Goal: Transaction & Acquisition: Purchase product/service

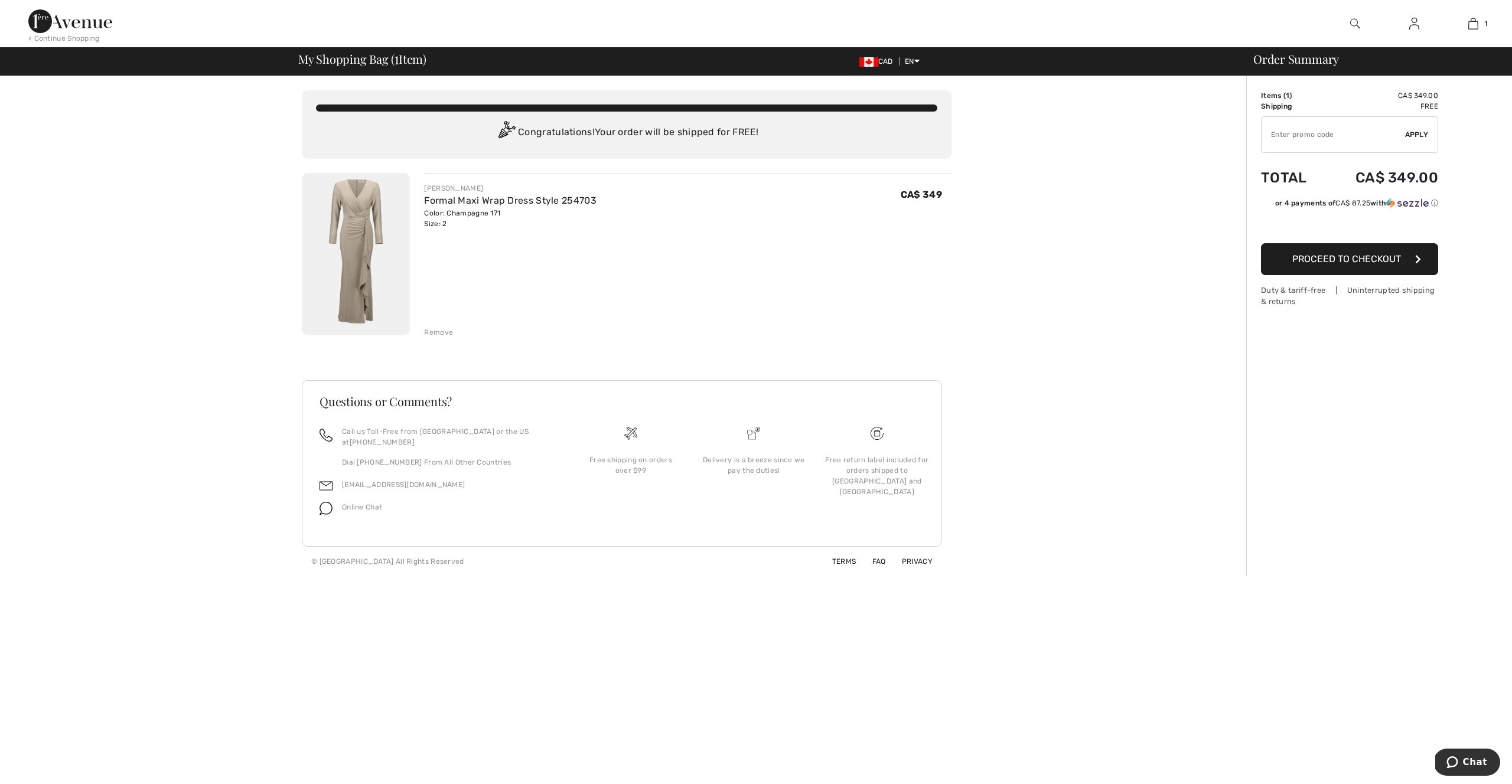
click at [1333, 128] on input "TEXT" at bounding box center [1333, 134] width 143 height 35
click at [1279, 139] on input "TEXT" at bounding box center [1333, 134] width 143 height 35
click at [1417, 135] on span "Apply" at bounding box center [1417, 134] width 24 height 11
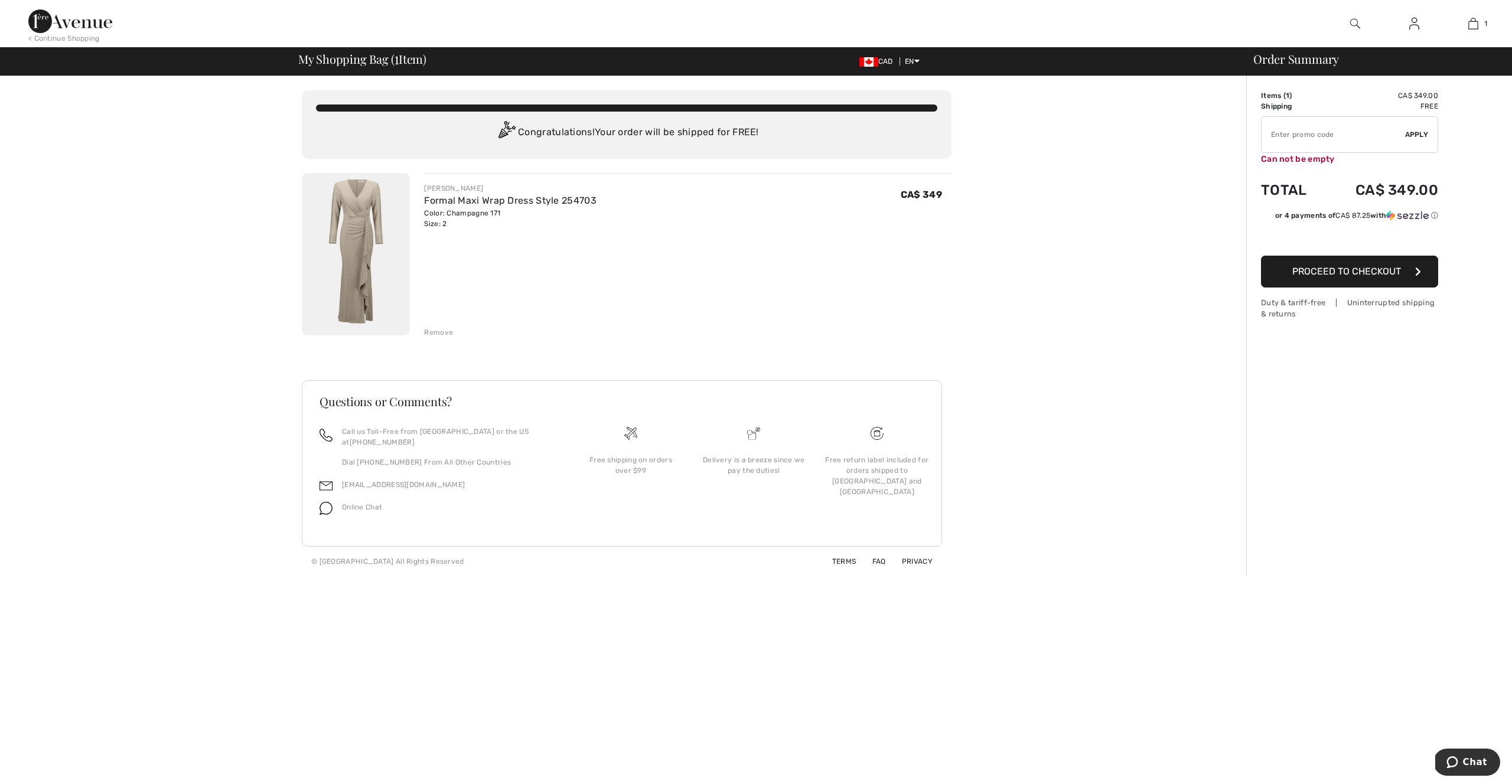
click at [1281, 139] on input "TEXT" at bounding box center [1333, 134] width 143 height 35
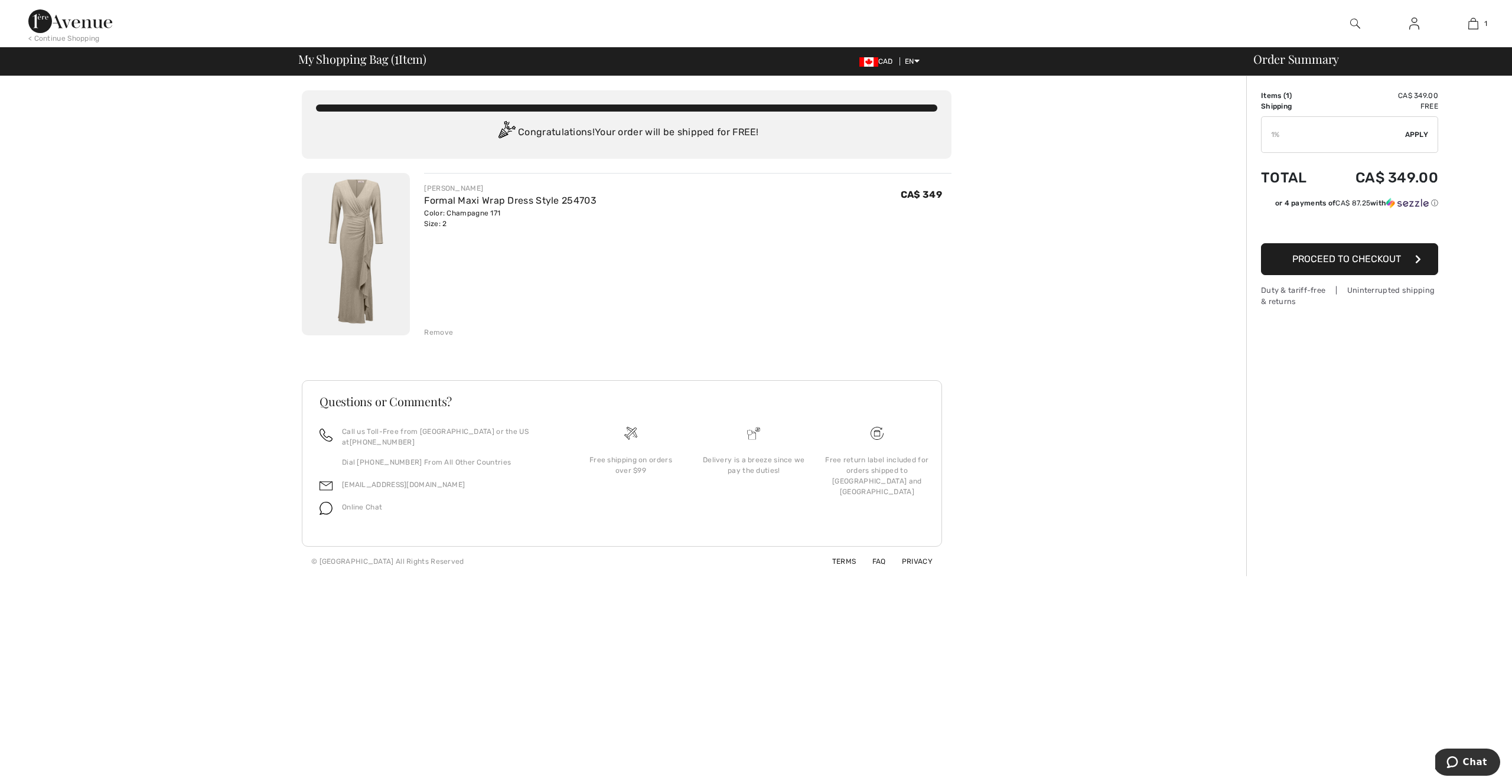
type input "1"
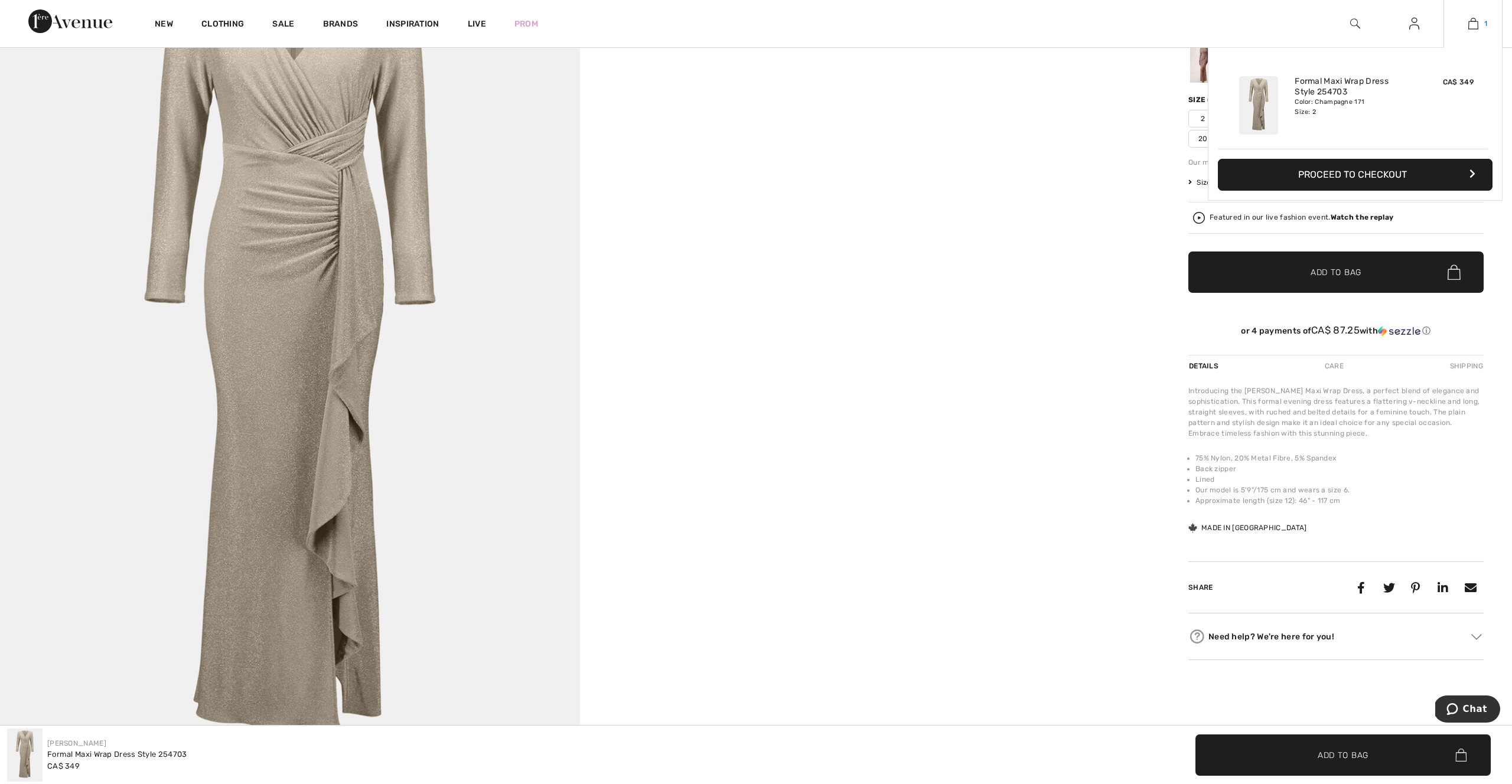
click at [1472, 28] on img at bounding box center [1473, 24] width 10 height 14
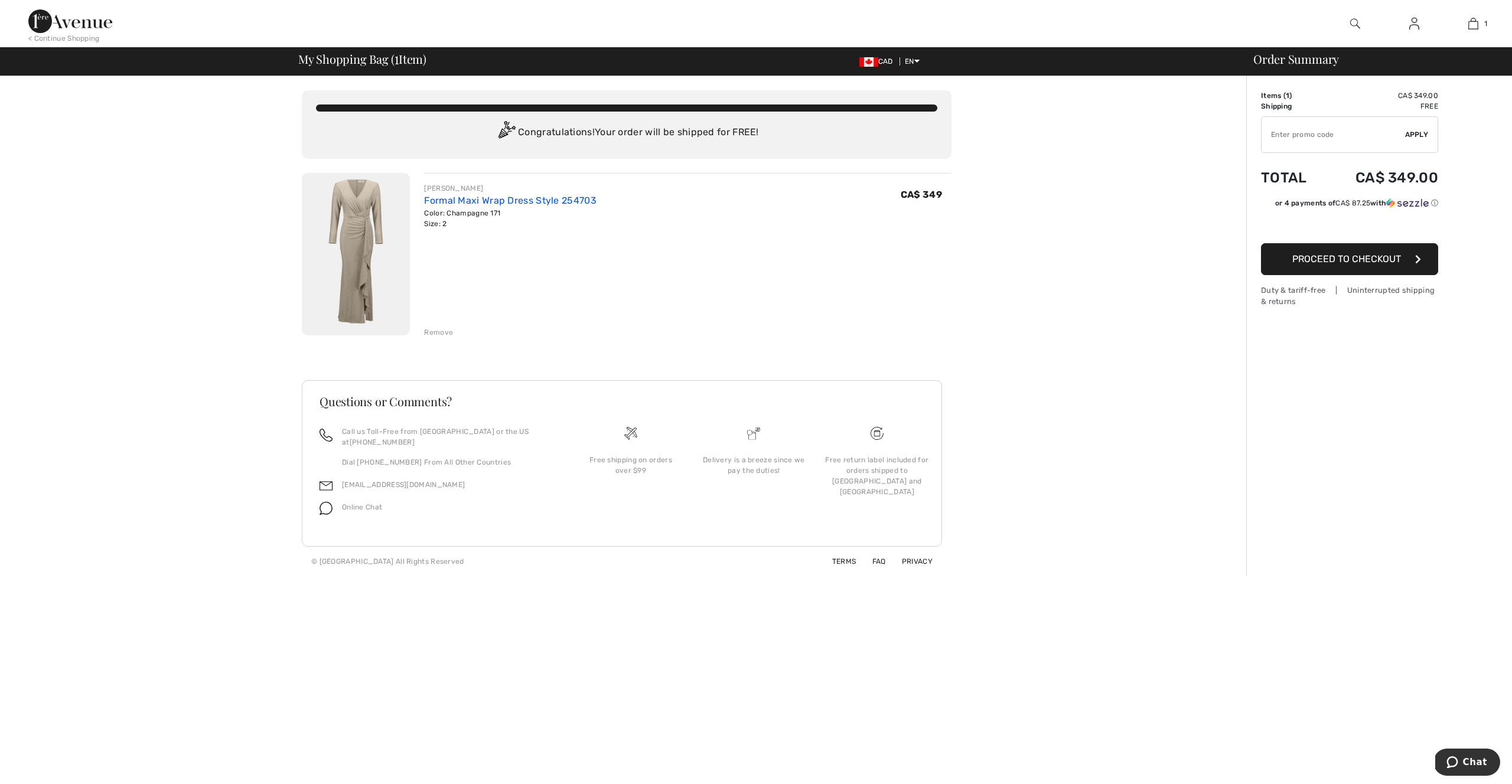
click at [497, 201] on link "Formal Maxi Wrap Dress Style 254703" at bounding box center [511, 200] width 173 height 11
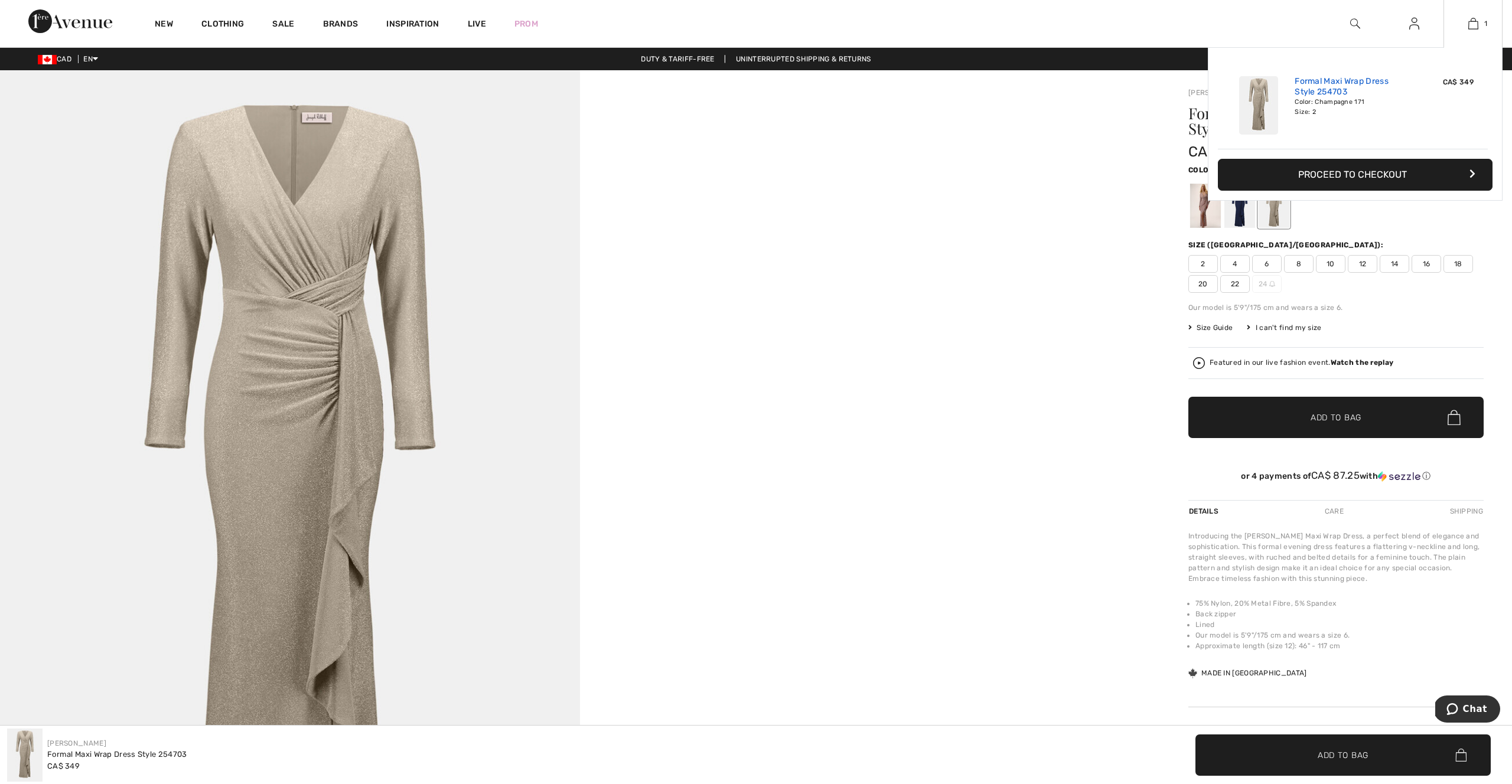
click at [1313, 84] on link "Formal Maxi Wrap Dress Style 254703" at bounding box center [1353, 86] width 117 height 21
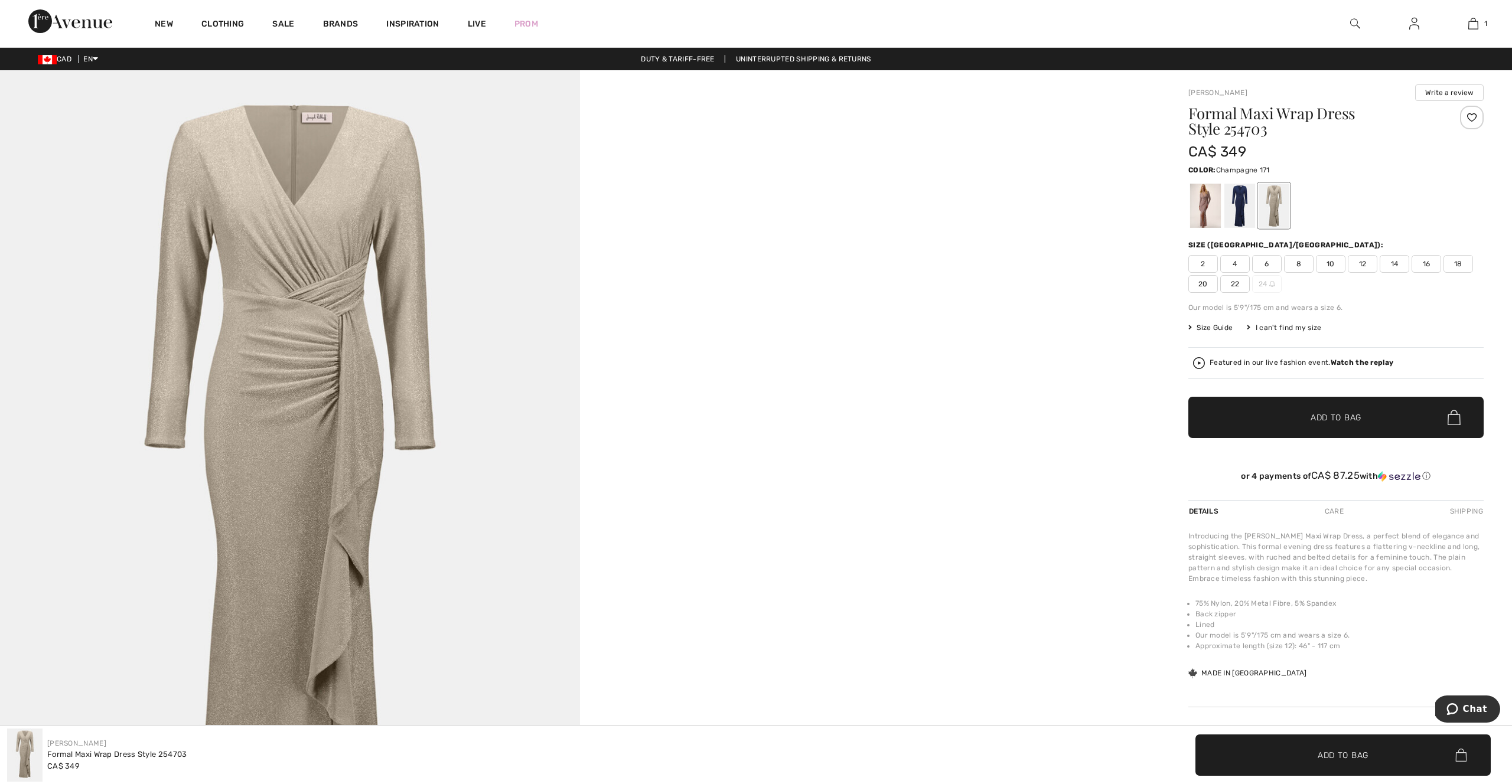
click at [1240, 264] on span "4" at bounding box center [1235, 263] width 29 height 18
click at [1149, 11] on div "New Clothing Sale Brands Inspiration Live Prom 1 Added to Bag Joseph Ribkoff Fo…" at bounding box center [756, 23] width 1512 height 47
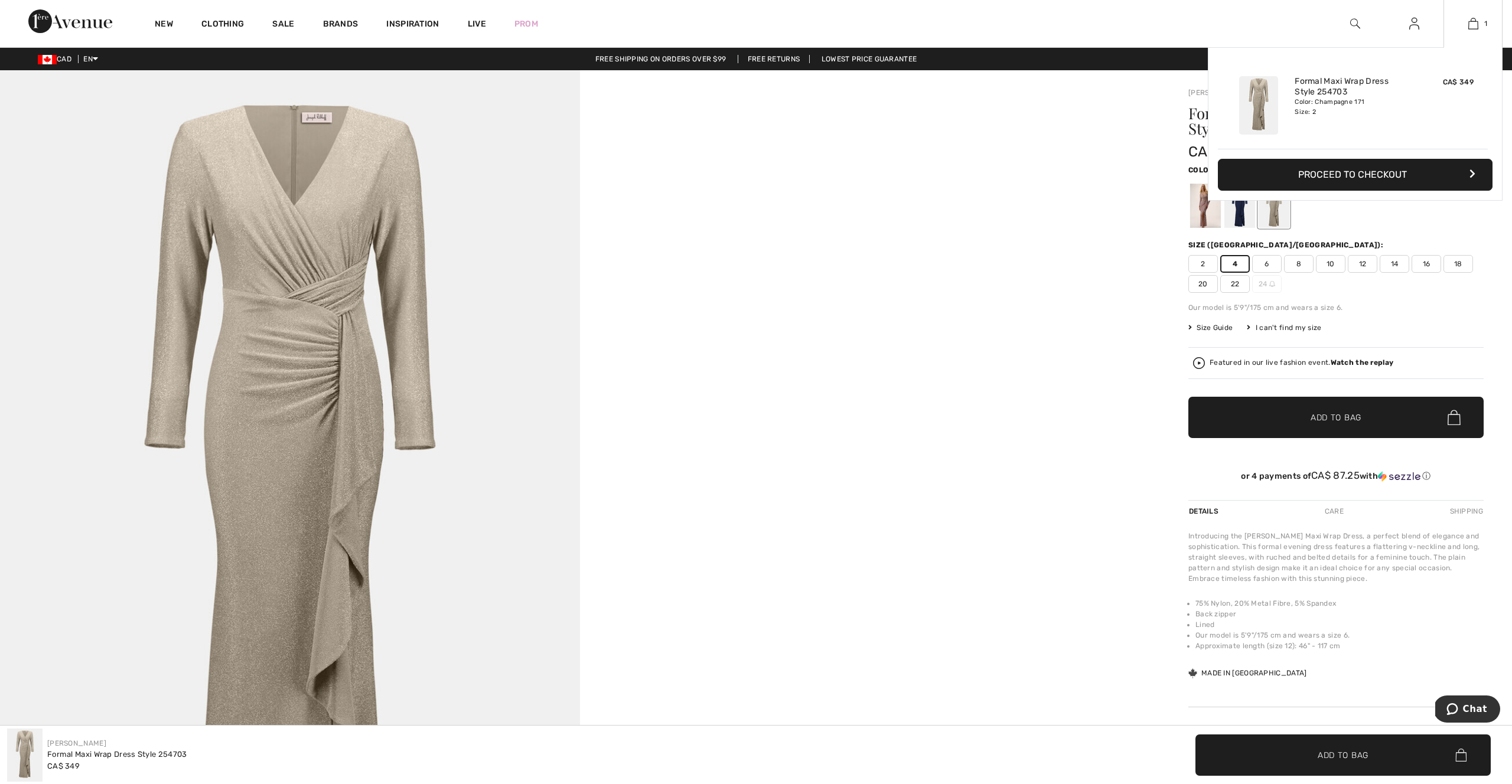
click at [1472, 82] on span "CA$ 349" at bounding box center [1458, 82] width 31 height 8
click at [1475, 23] on img at bounding box center [1473, 24] width 10 height 14
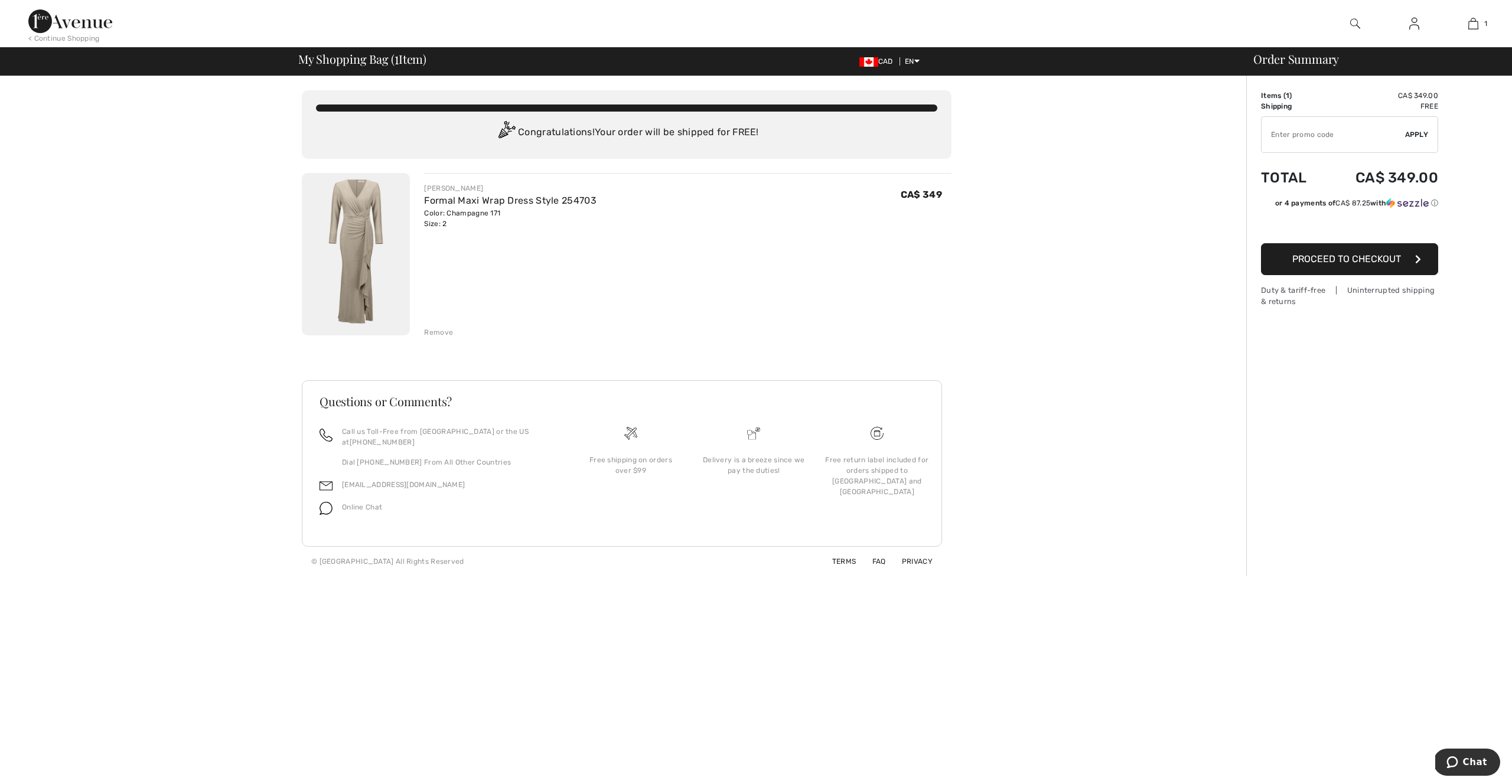
click at [1271, 96] on td "Items ( 1 )" at bounding box center [1292, 95] width 63 height 11
click at [375, 64] on span "My Shopping Bag ( 1 Item)" at bounding box center [362, 59] width 128 height 12
click at [408, 63] on span "My Shopping Bag ( 1 Item)" at bounding box center [362, 59] width 128 height 12
click at [436, 330] on div "Remove" at bounding box center [438, 332] width 29 height 11
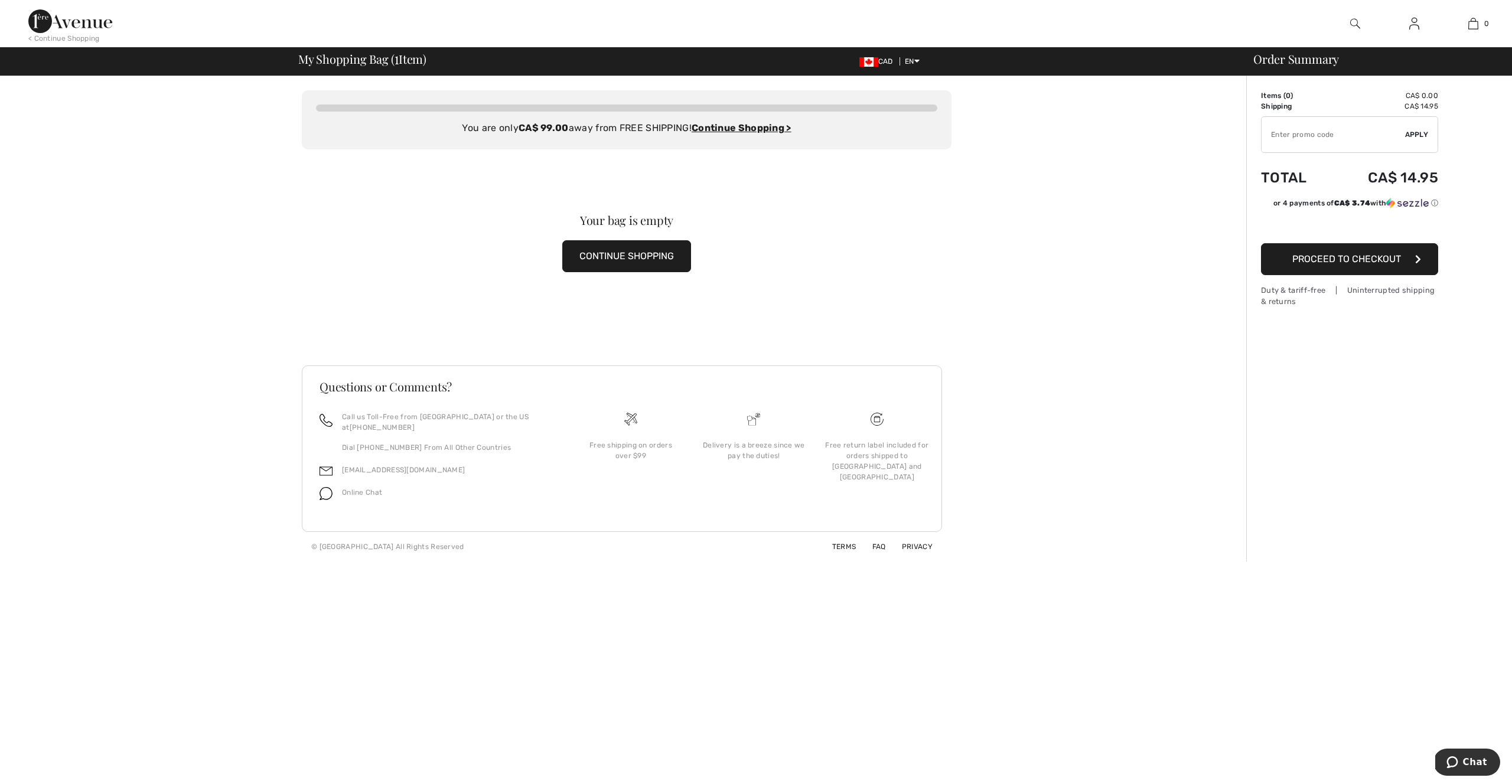
click at [624, 255] on button "CONTINUE SHOPPING" at bounding box center [626, 255] width 129 height 32
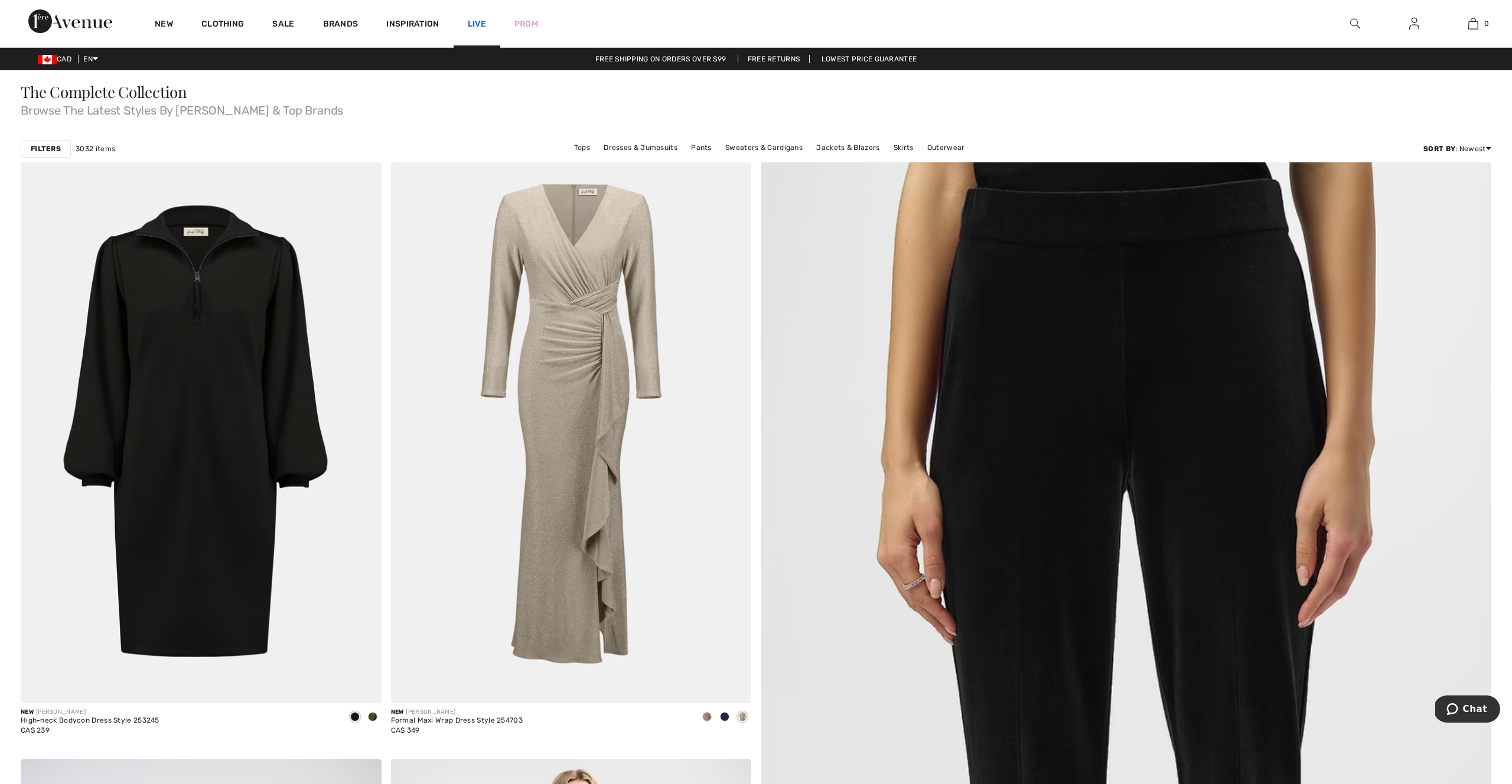
click at [482, 21] on link "Live" at bounding box center [477, 24] width 18 height 13
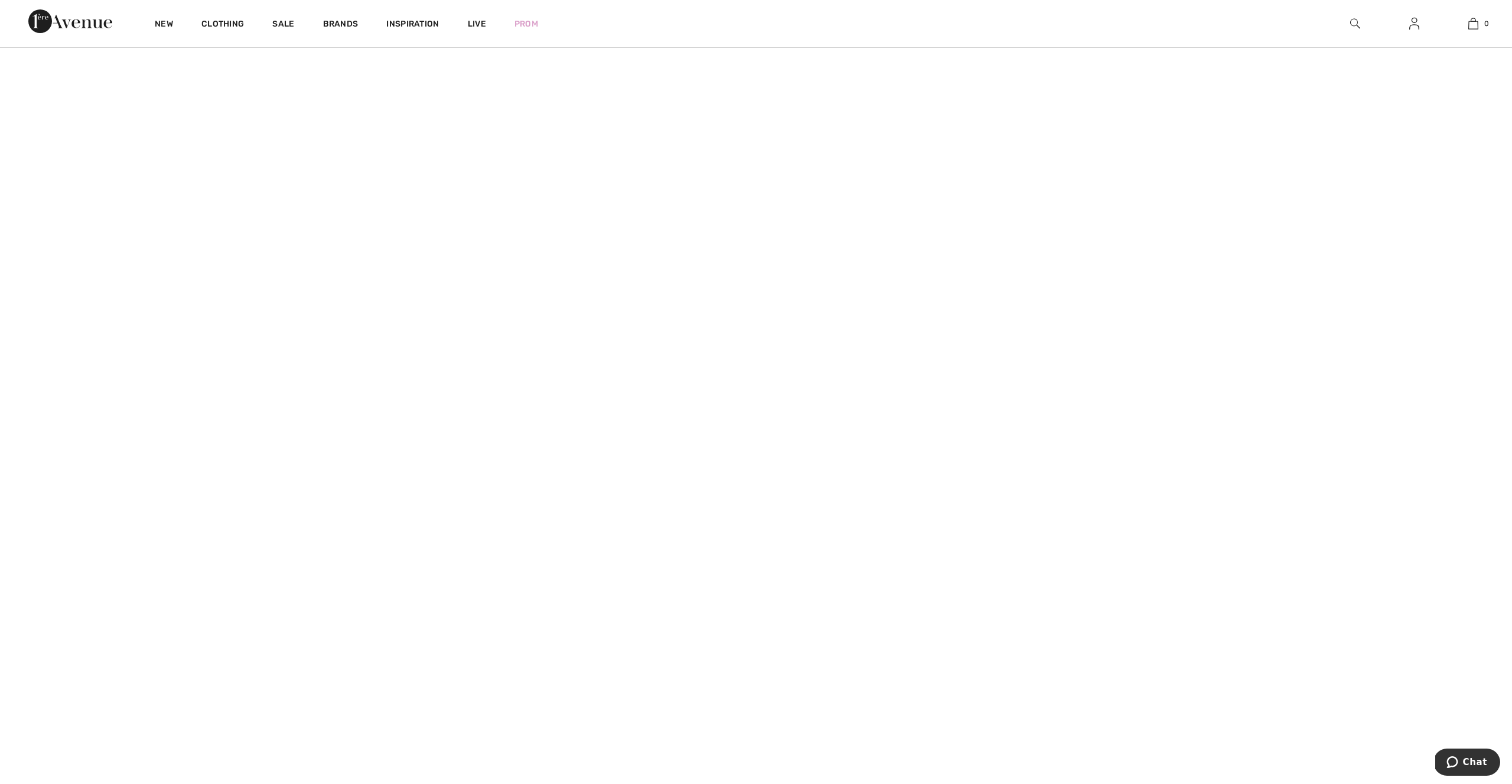
scroll to position [788, 0]
